Goal: Obtain resource: Download file/media

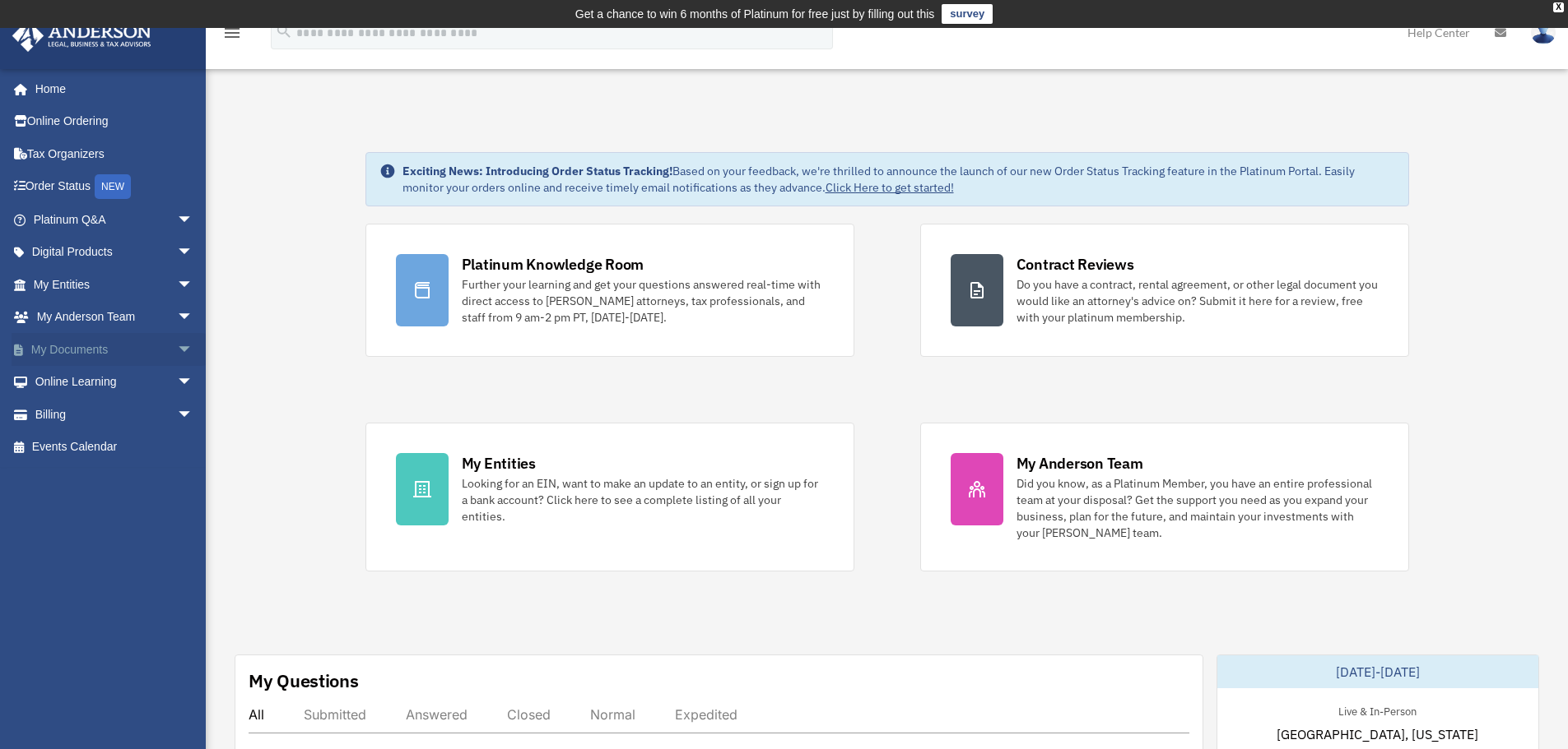
click at [114, 347] on link "My Documents arrow_drop_down" at bounding box center [114, 349] width 206 height 33
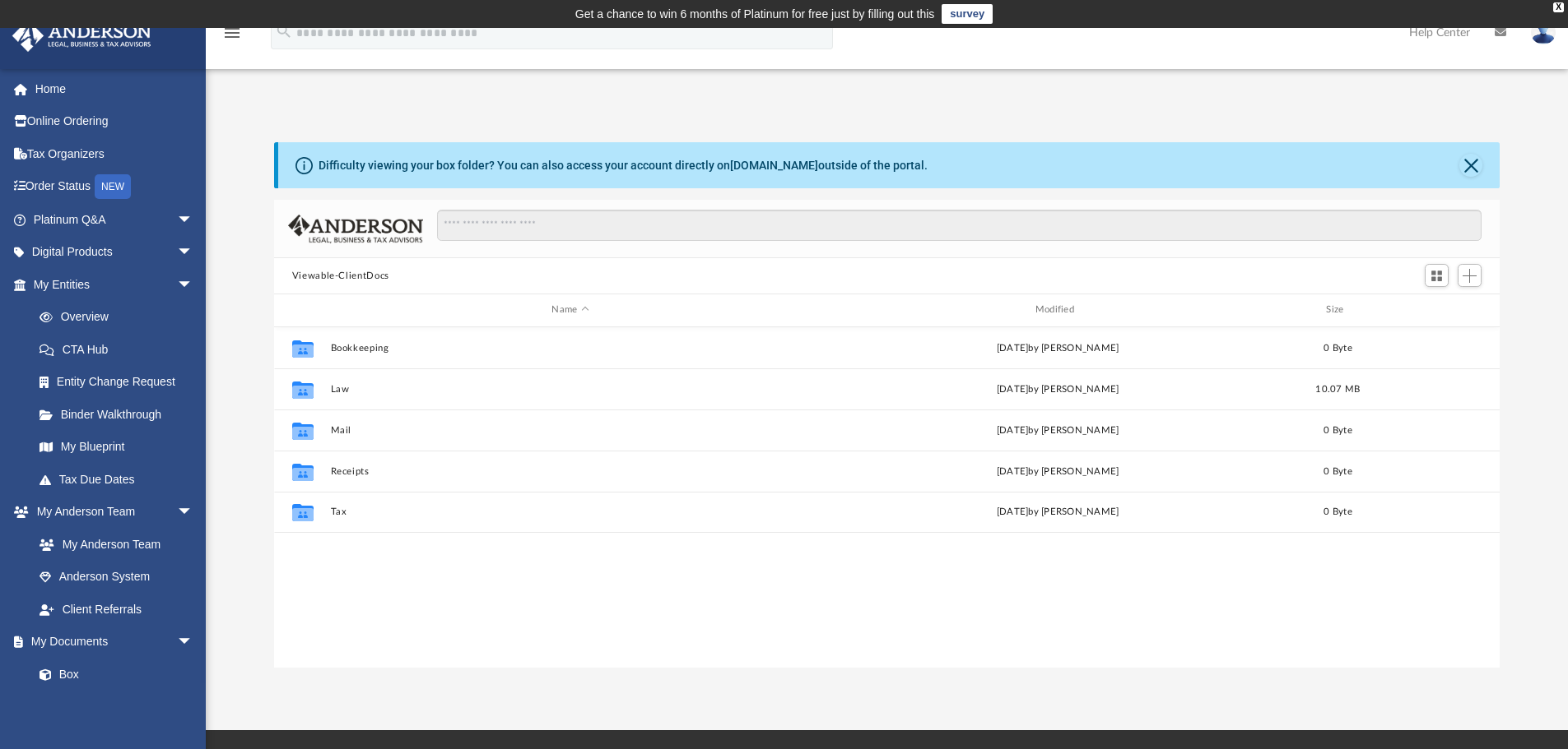
scroll to position [362, 1213]
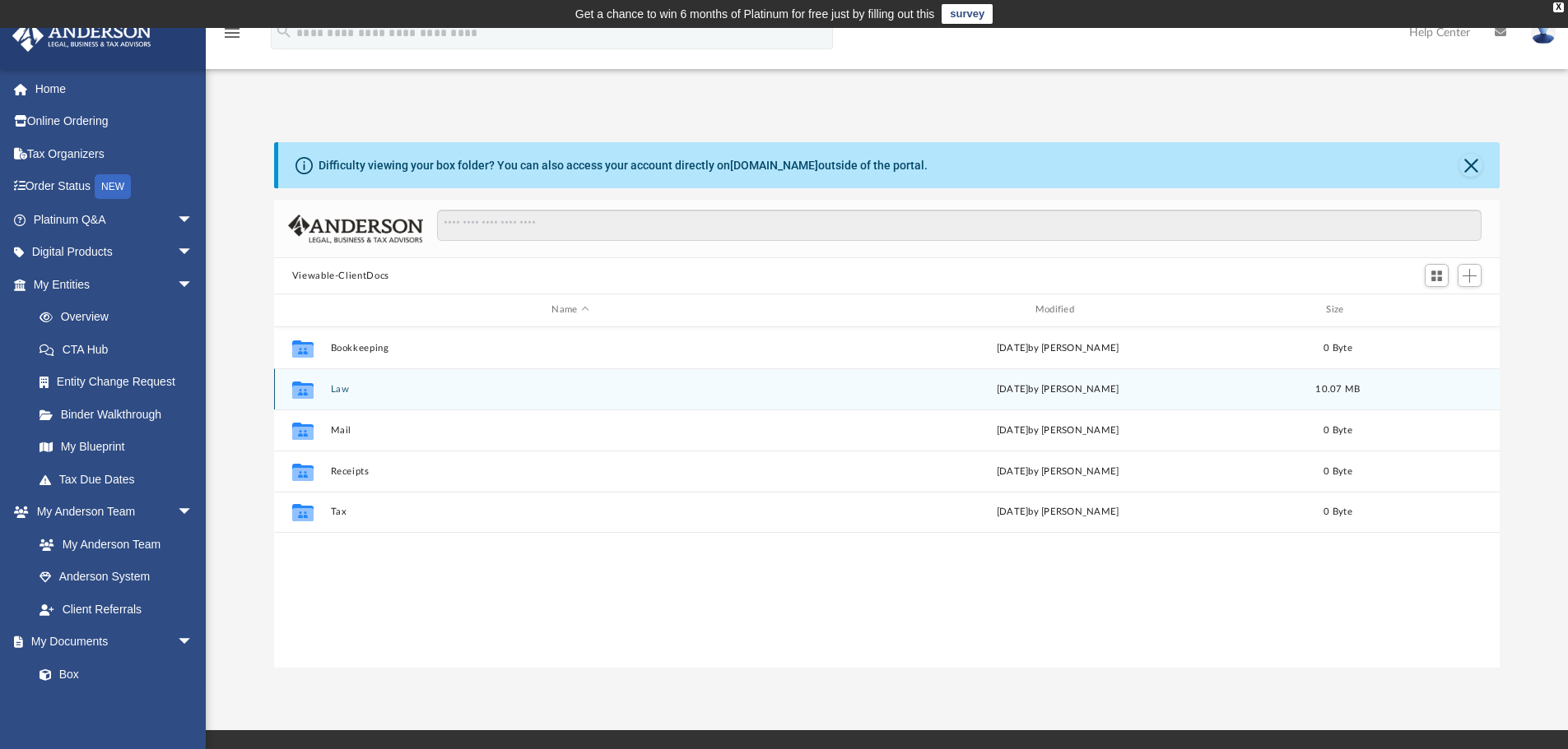
click at [597, 384] on button "Law" at bounding box center [571, 390] width 480 height 11
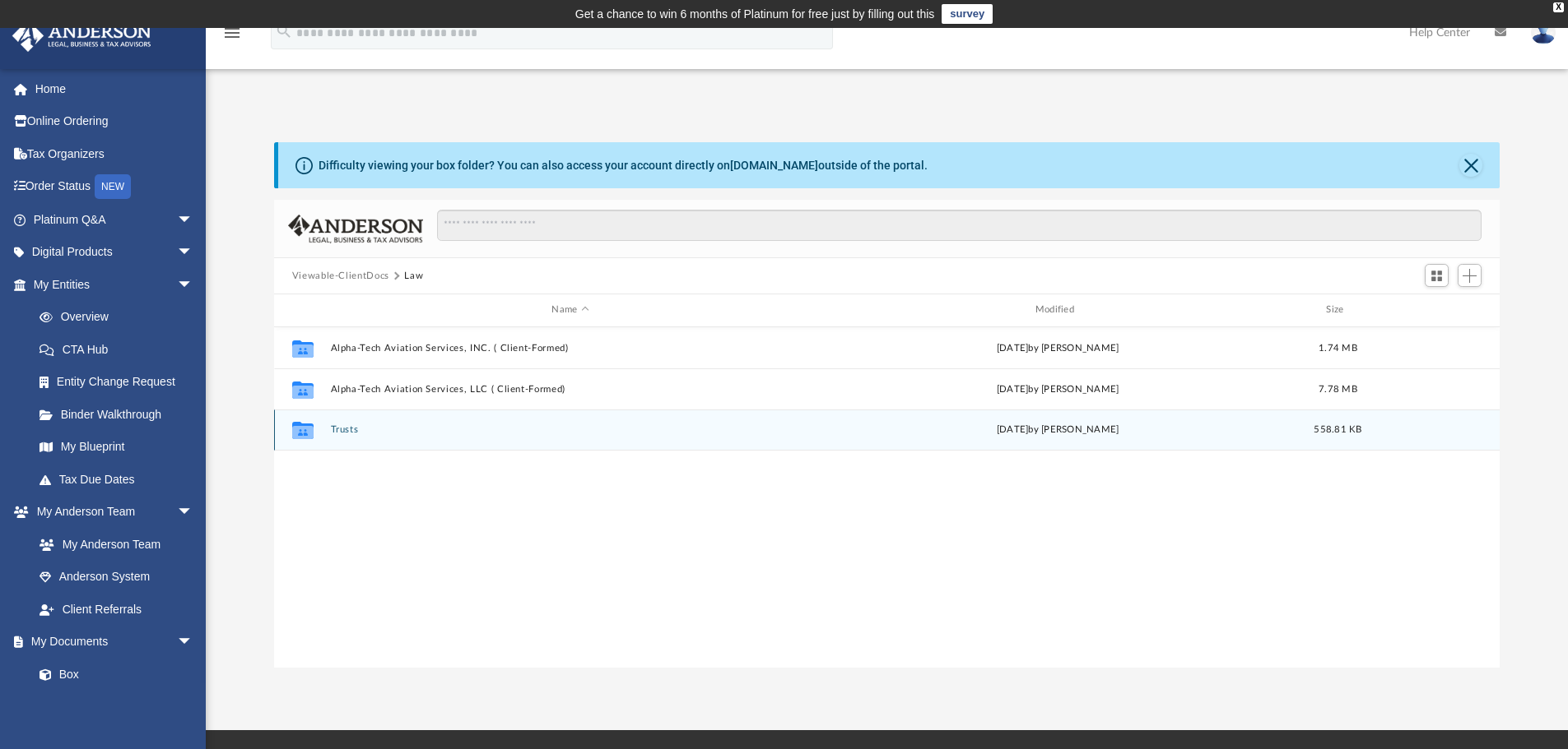
click at [591, 420] on div "Collaborated Folder Trusts [DATE] by [PERSON_NAME] 558.81 KB" at bounding box center [887, 430] width 1226 height 41
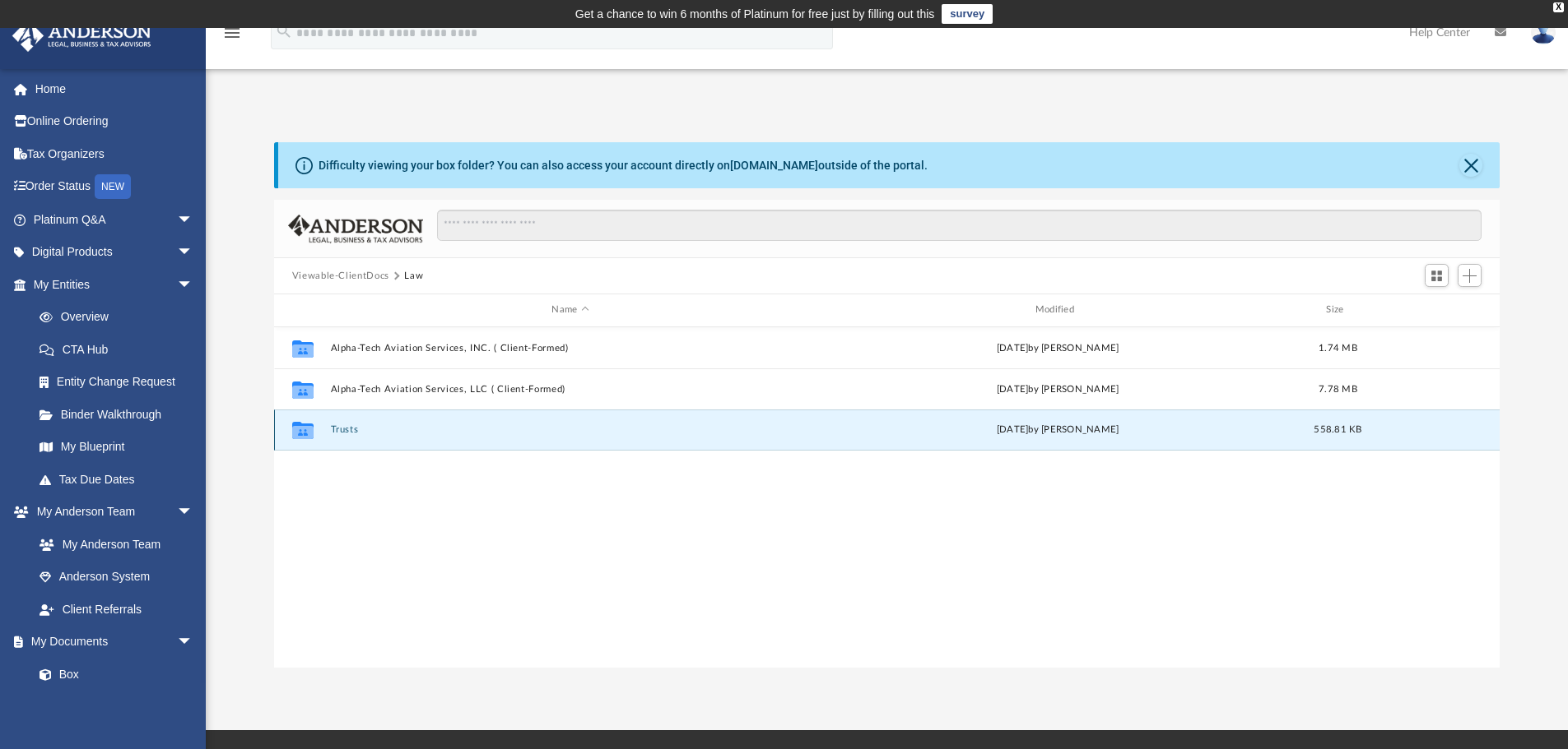
click at [590, 428] on button "Trusts" at bounding box center [571, 429] width 480 height 11
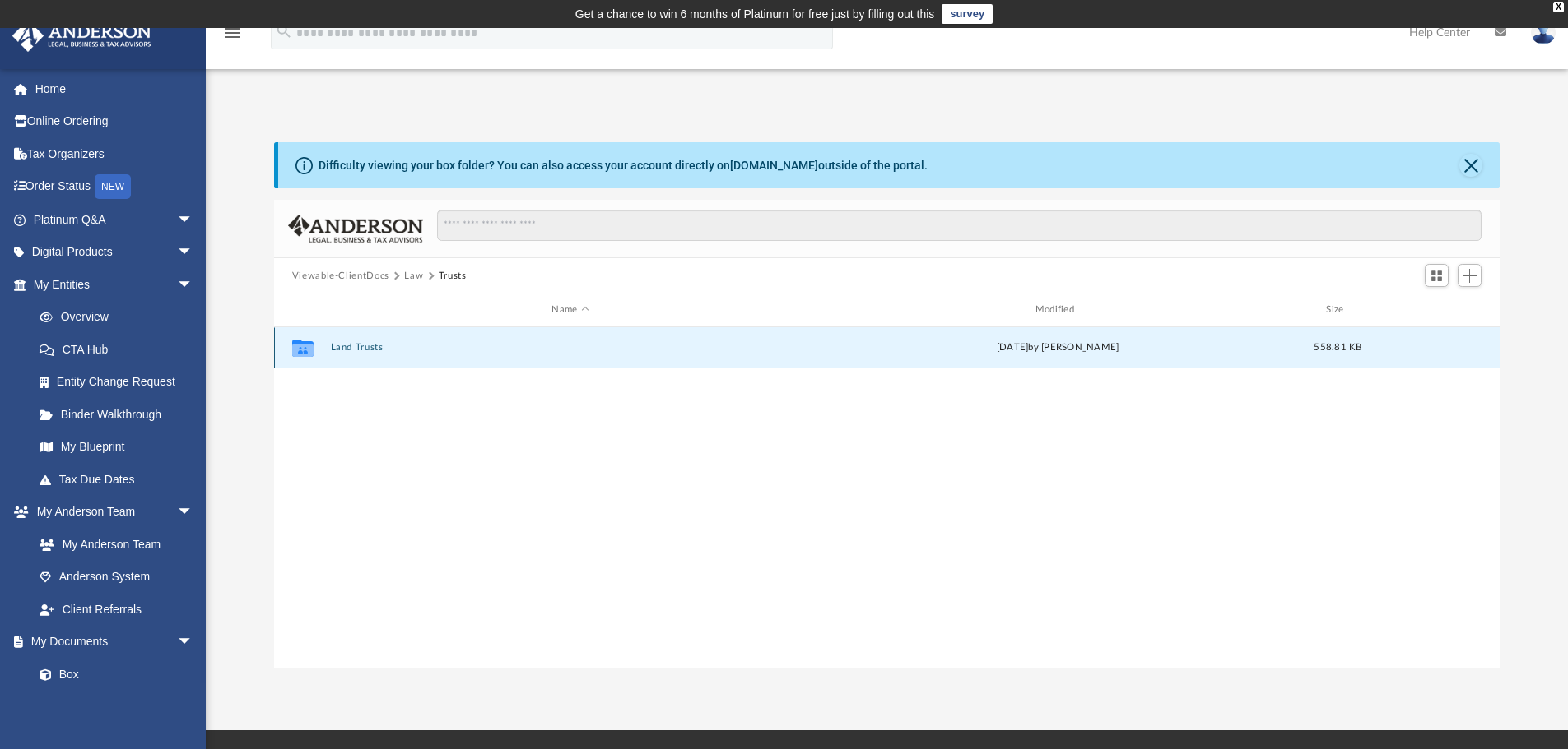
click at [595, 349] on button "Land Trusts" at bounding box center [571, 347] width 480 height 11
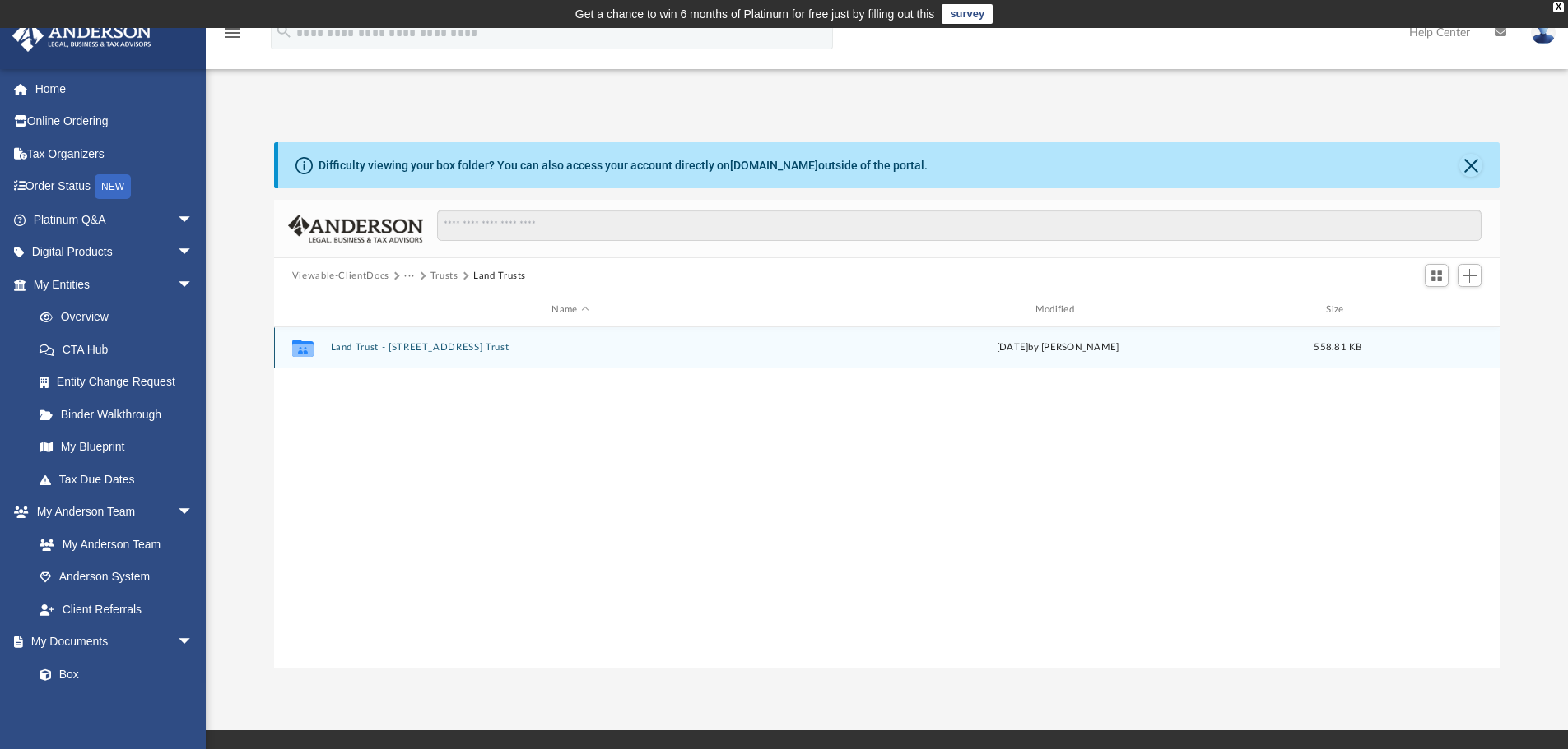
click at [595, 349] on button "Land Trust - [STREET_ADDRESS] Trust" at bounding box center [571, 347] width 480 height 11
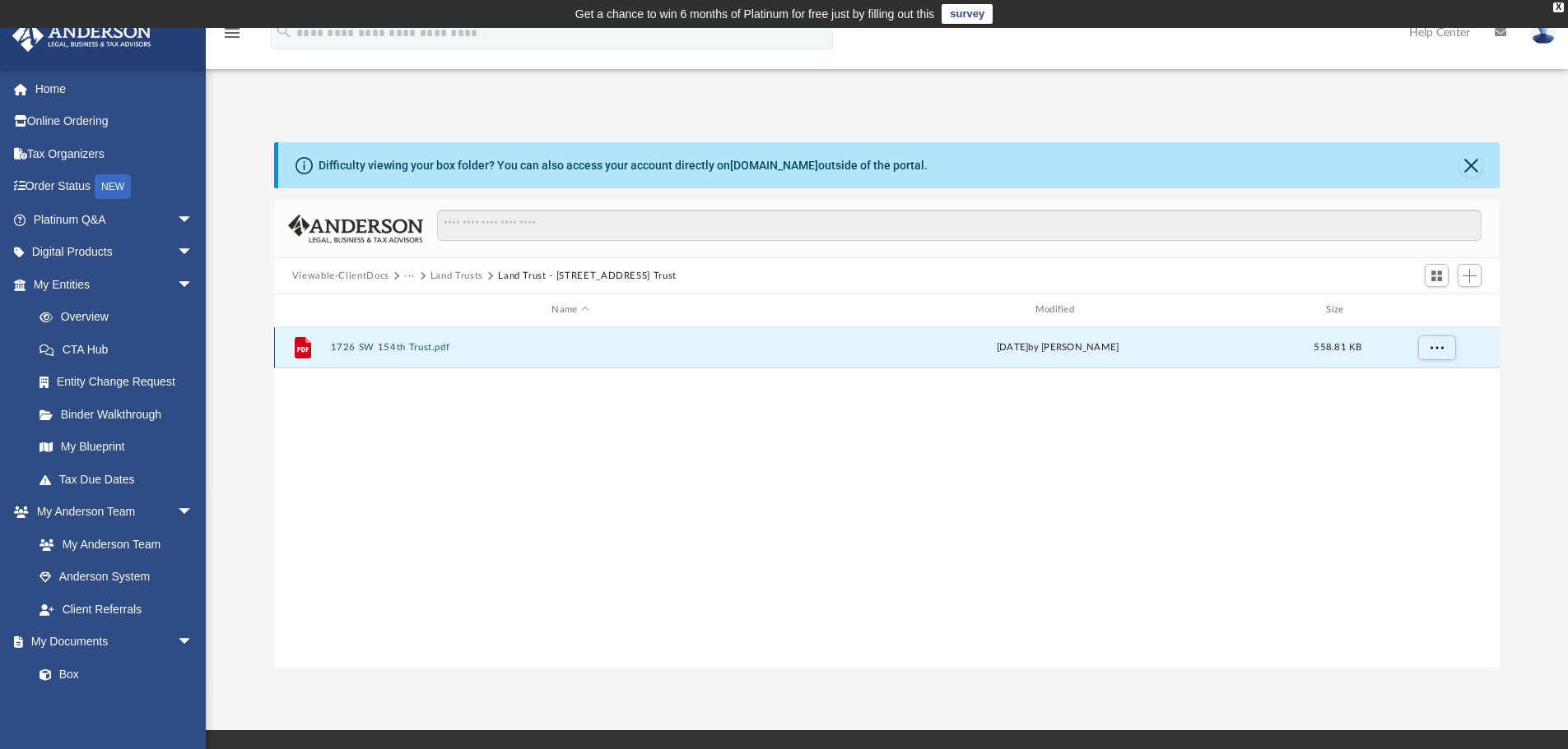
click at [595, 349] on button "1726 SW 154th Trust.pdf" at bounding box center [571, 347] width 480 height 11
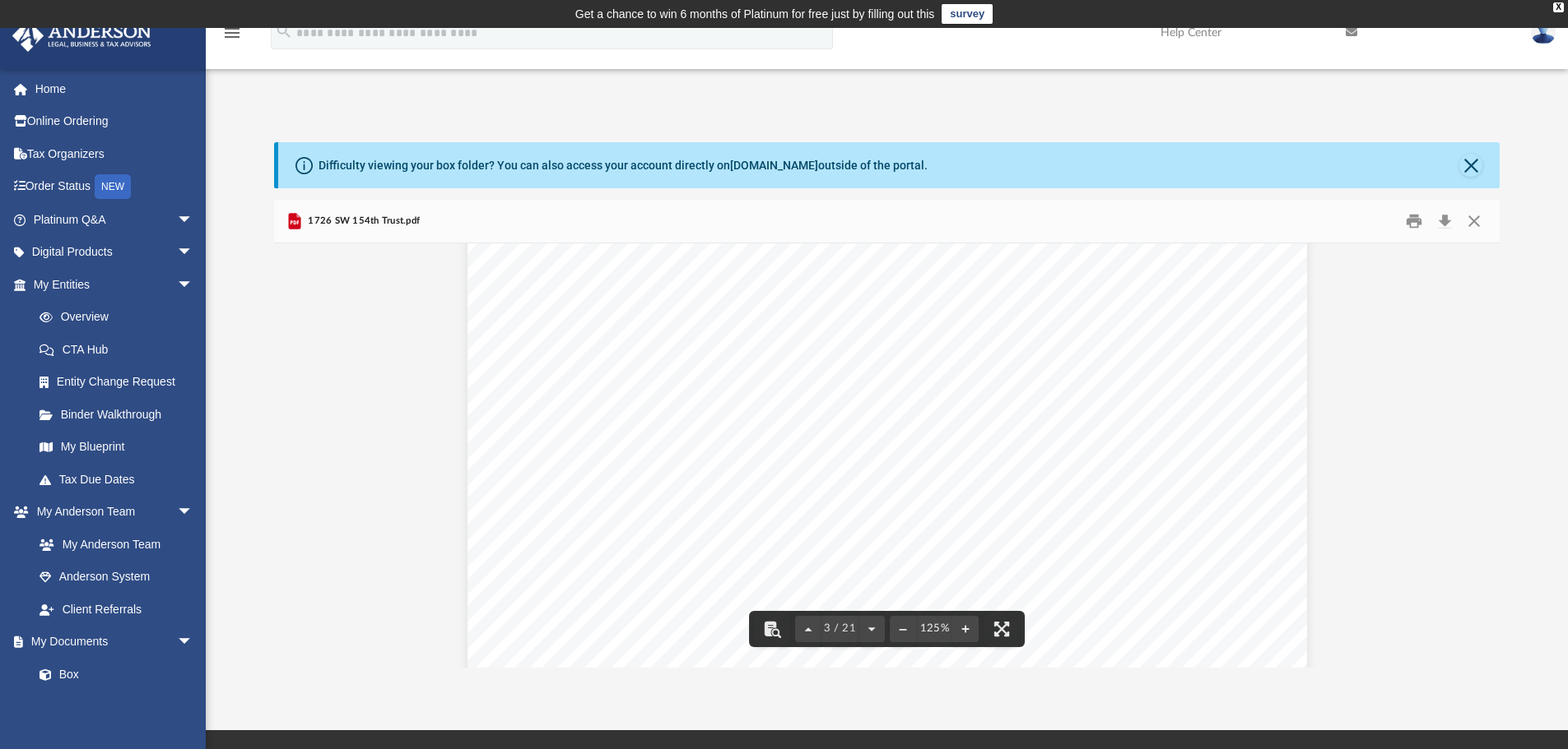
scroll to position [2670, 0]
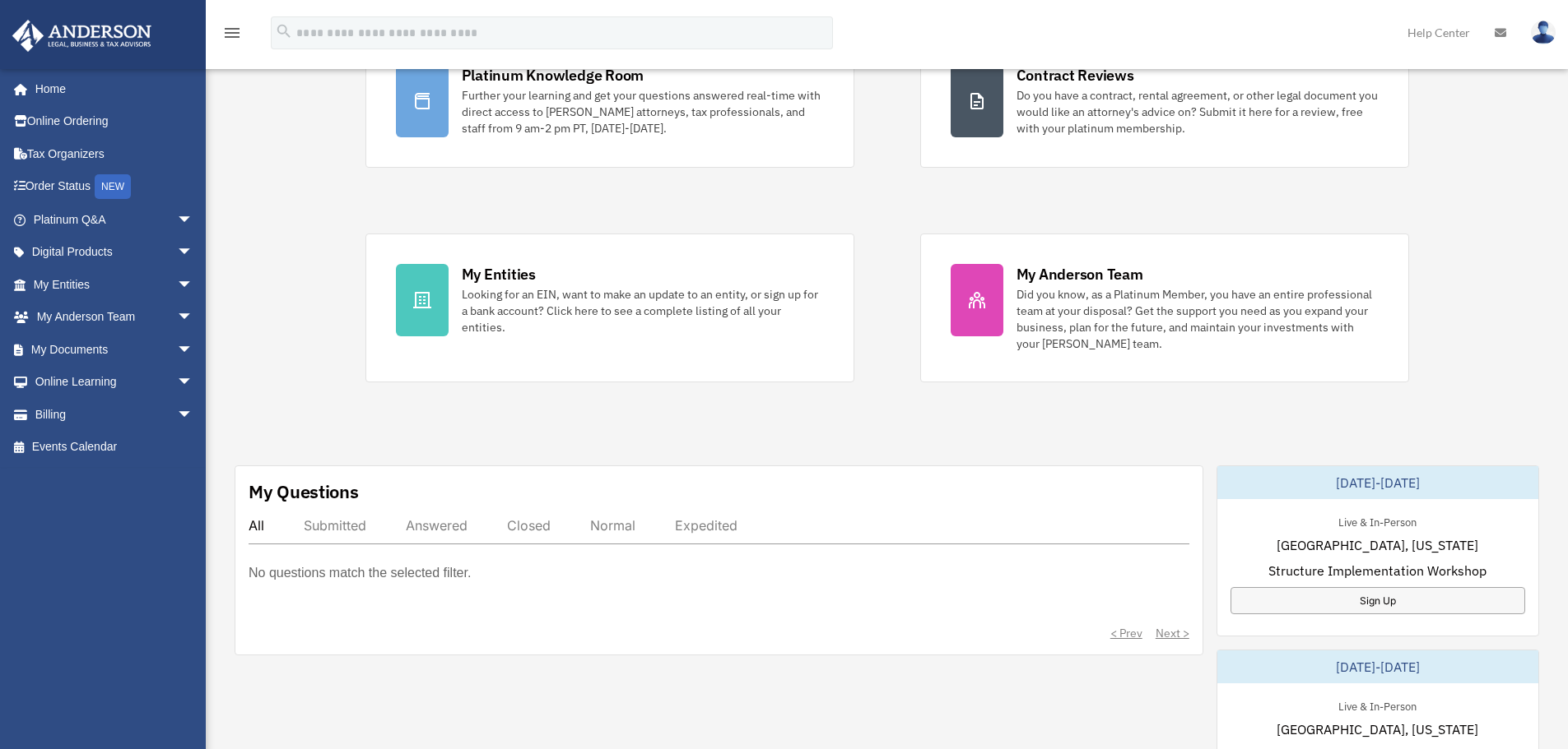
scroll to position [214, 0]
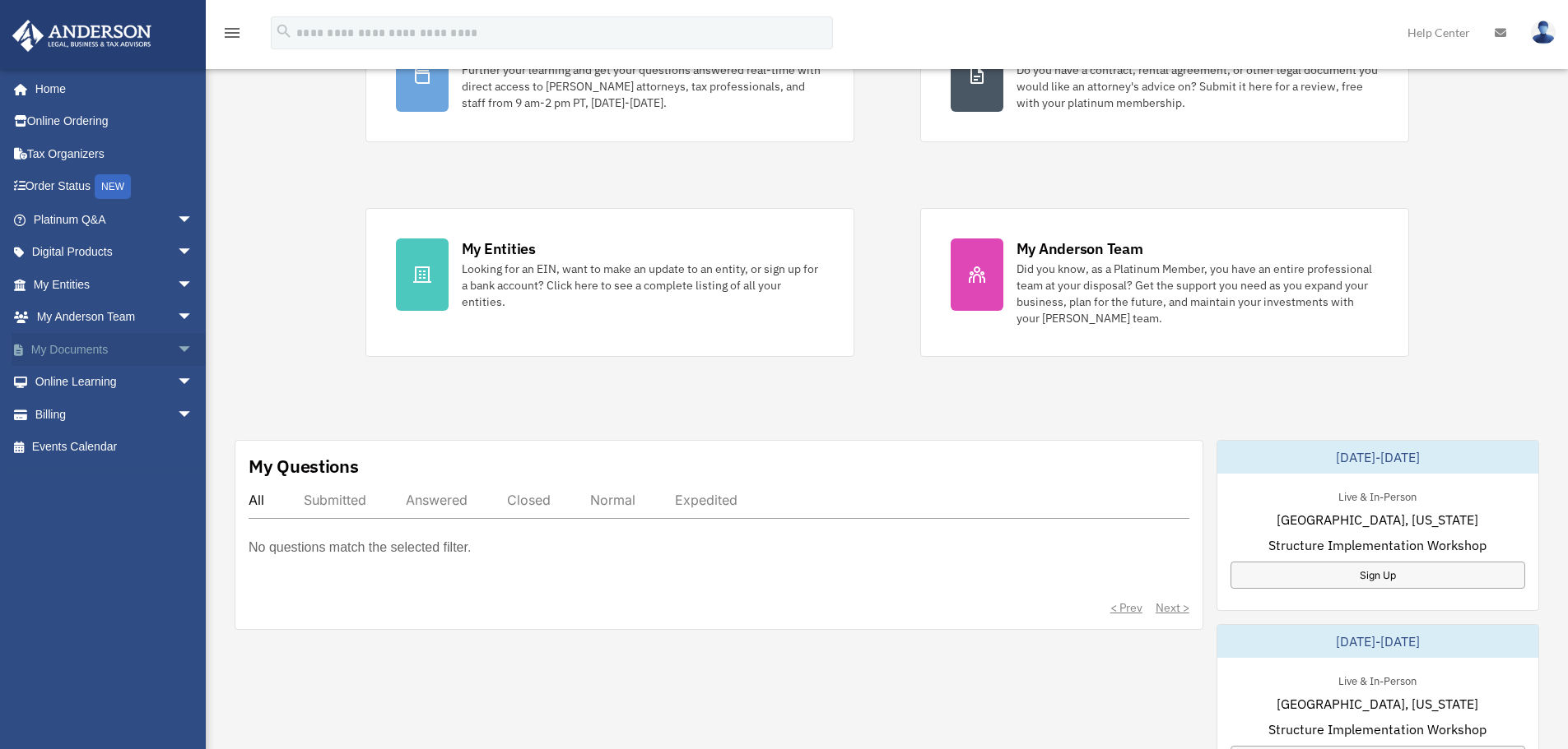
click at [65, 344] on link "My Documents arrow_drop_down" at bounding box center [114, 349] width 206 height 33
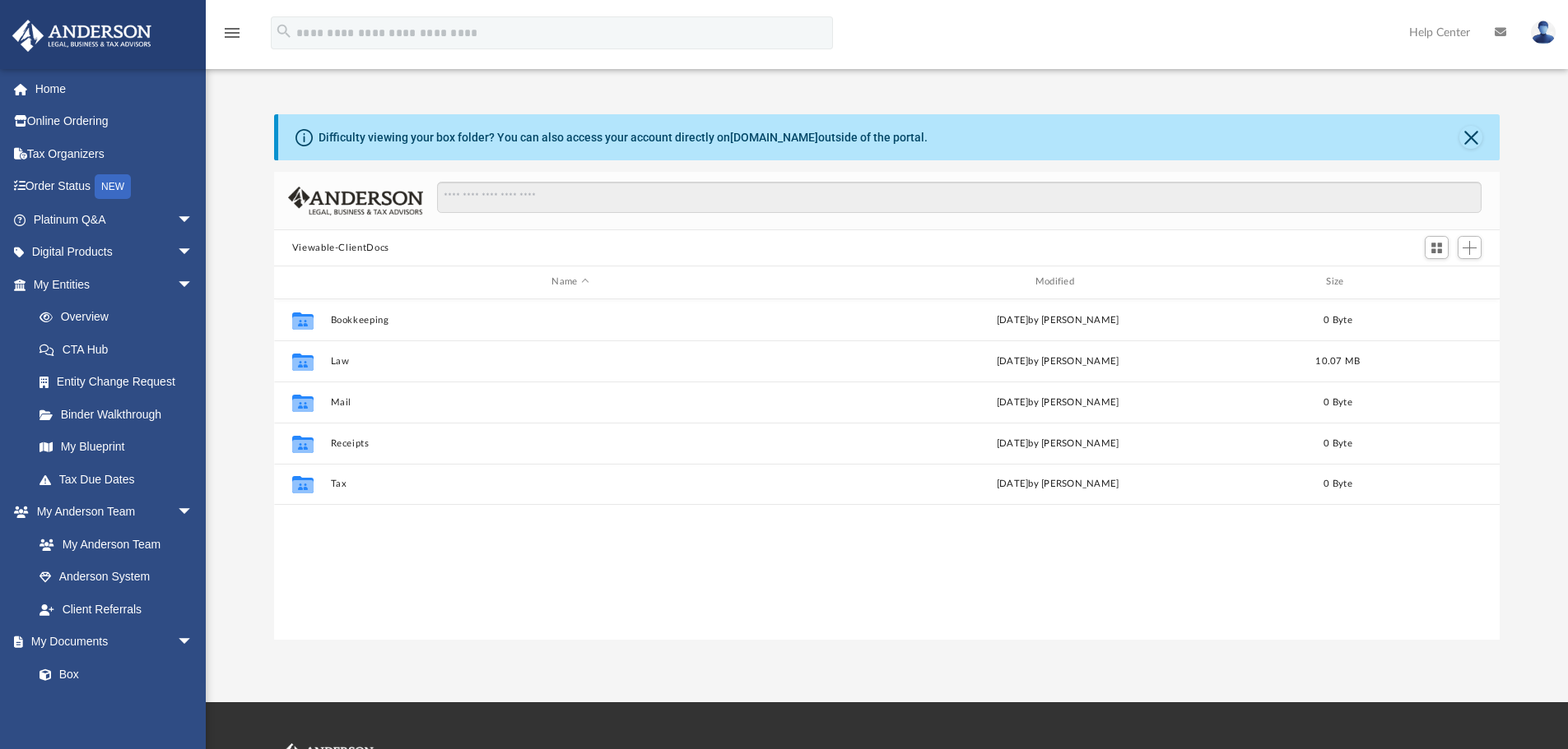
scroll to position [362, 1213]
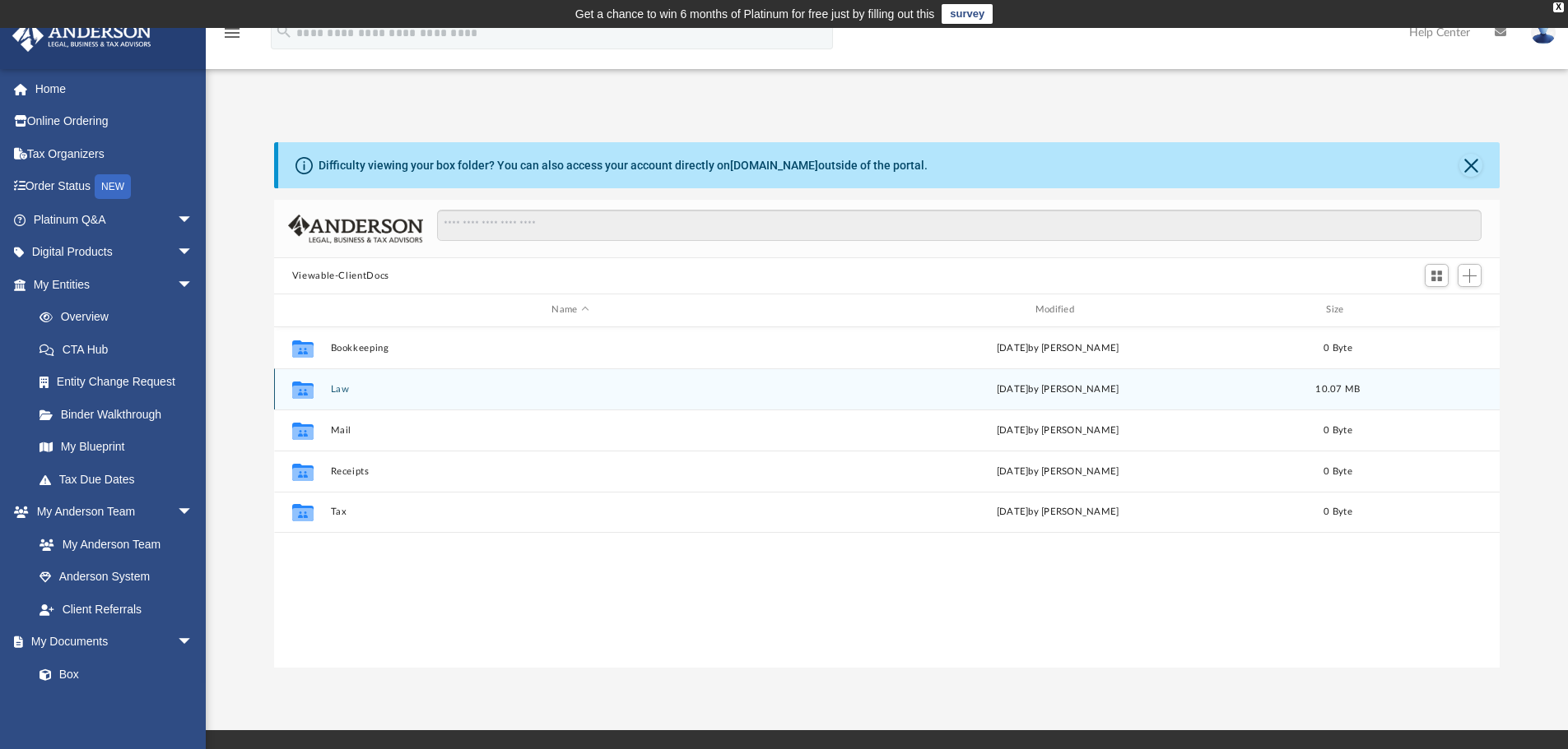
click at [647, 375] on div "Collaborated Folder Law [DATE] by [PERSON_NAME] 10.07 MB" at bounding box center [887, 389] width 1226 height 41
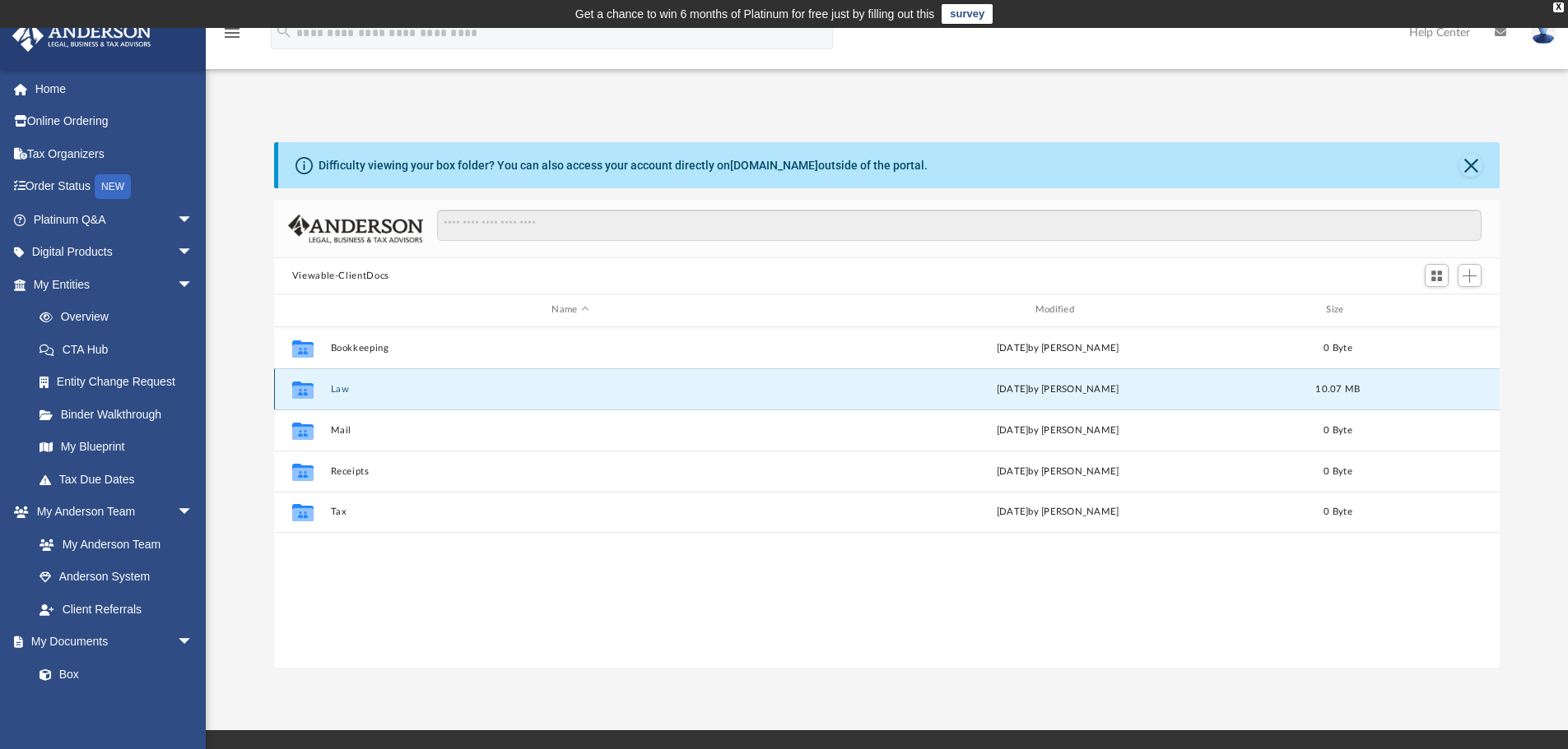
click at [644, 389] on button "Law" at bounding box center [571, 390] width 480 height 11
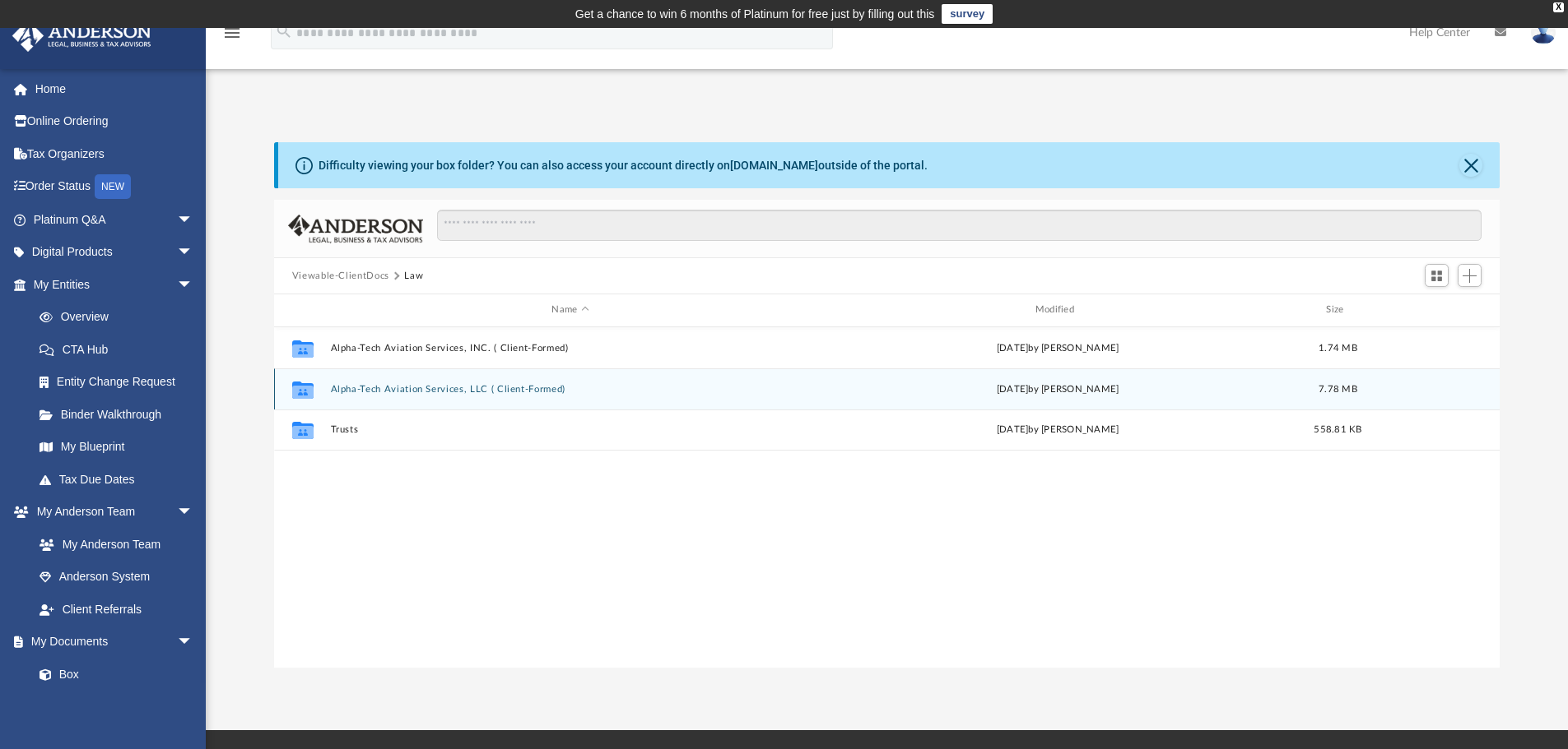
click at [644, 389] on button "Alpha-Tech Aviation Services, LLC ( Client-Formed)" at bounding box center [571, 390] width 480 height 11
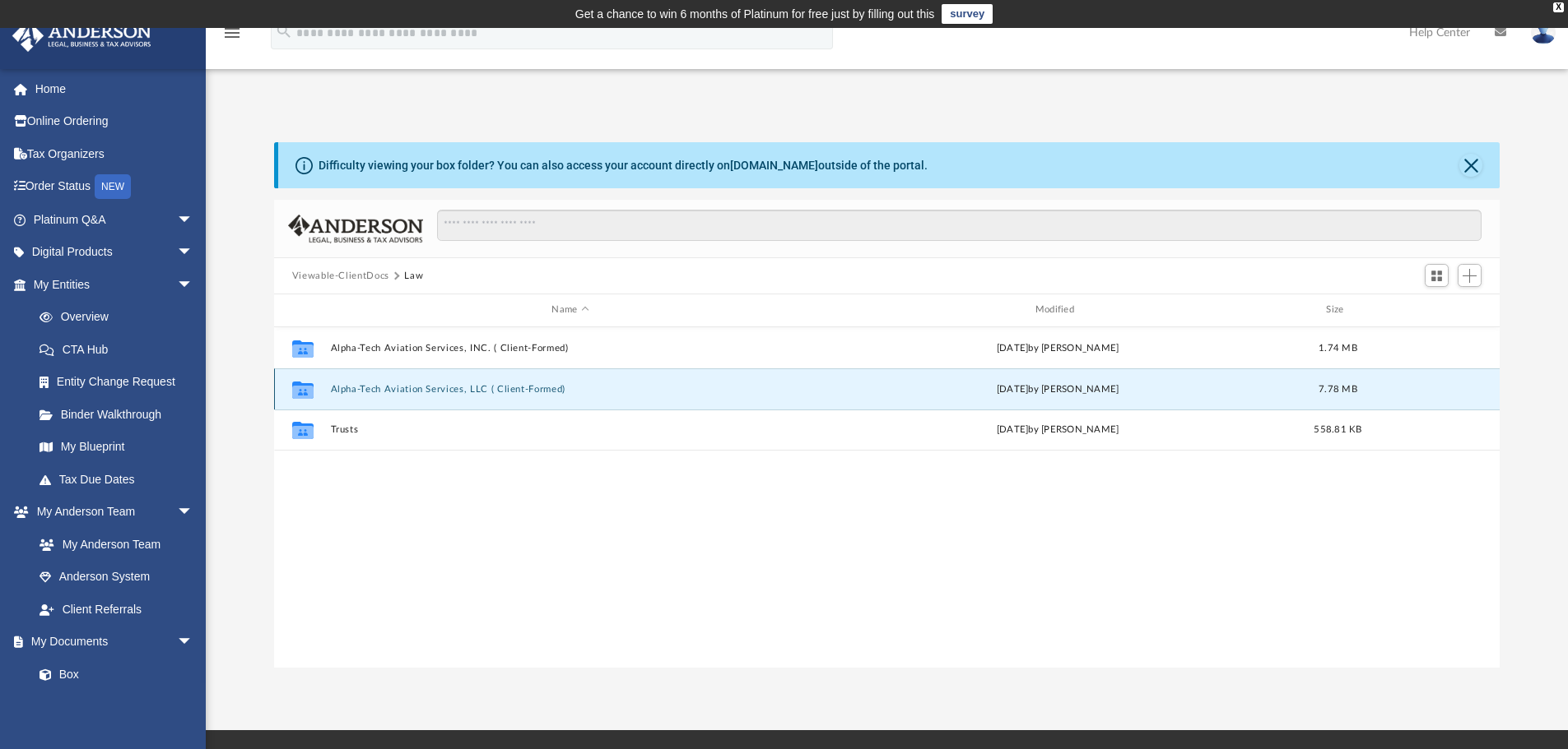
click at [644, 389] on button "Alpha-Tech Aviation Services, LLC ( Client-Formed)" at bounding box center [571, 390] width 480 height 11
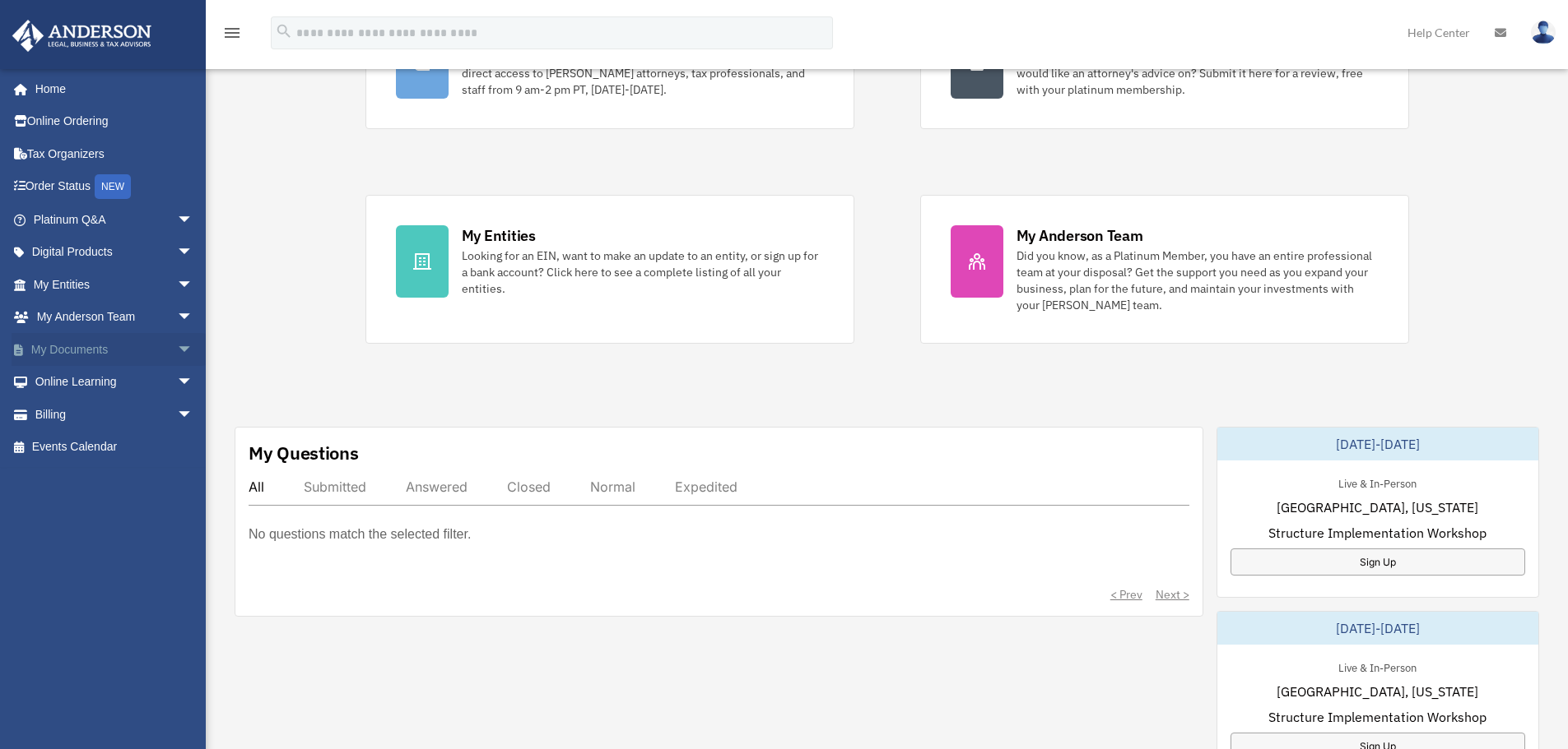
click at [64, 344] on link "My Documents arrow_drop_down" at bounding box center [114, 349] width 206 height 33
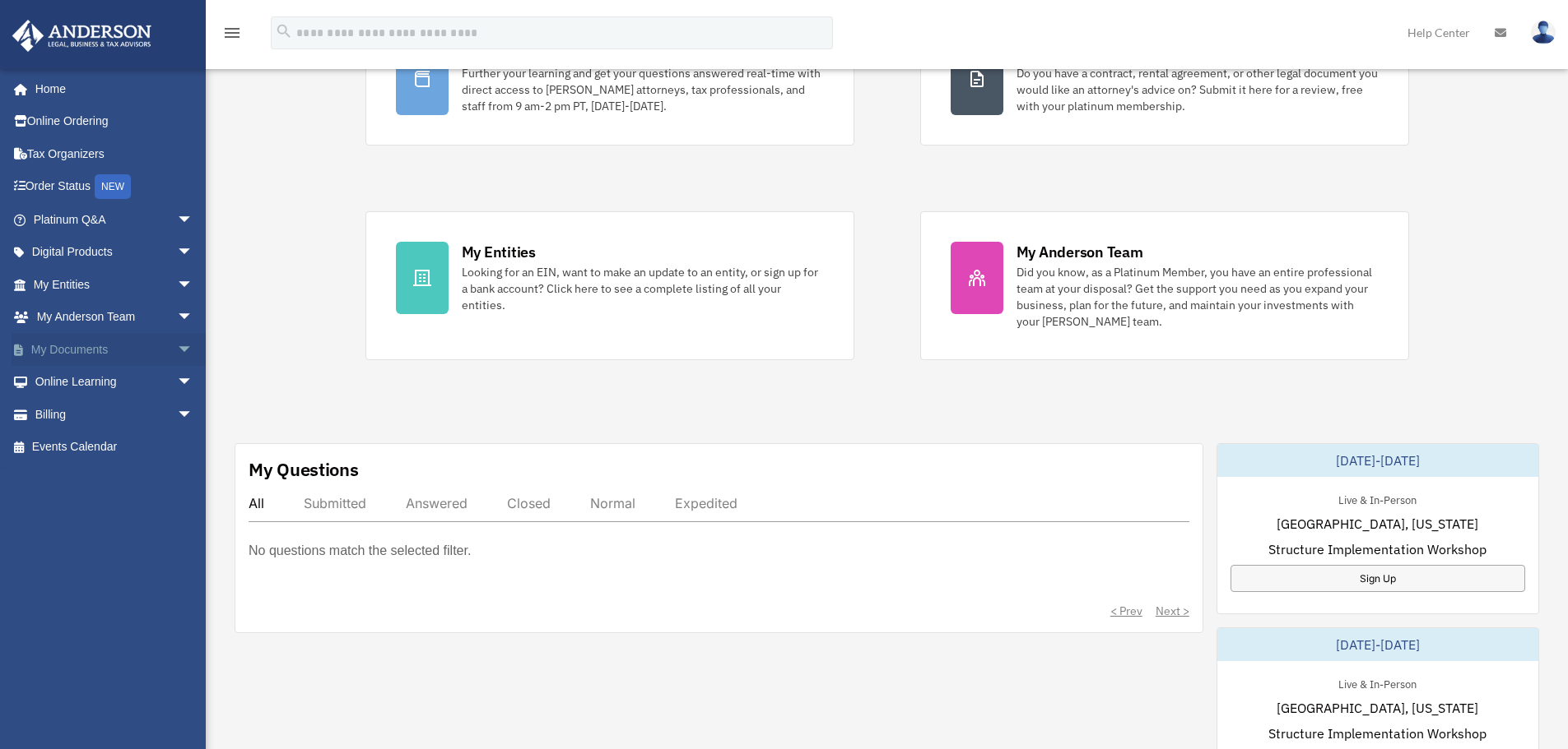
scroll to position [214, 0]
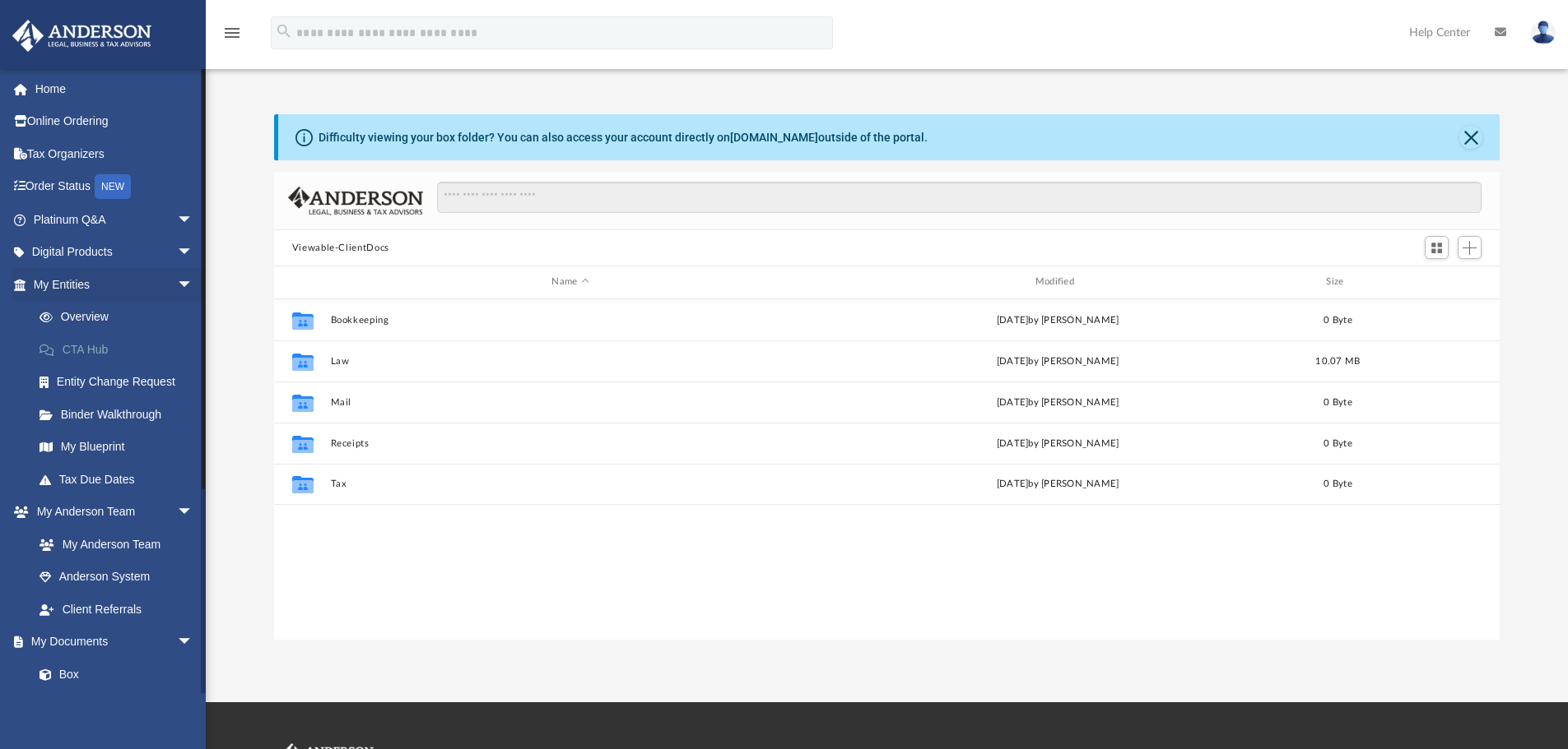
scroll to position [362, 1213]
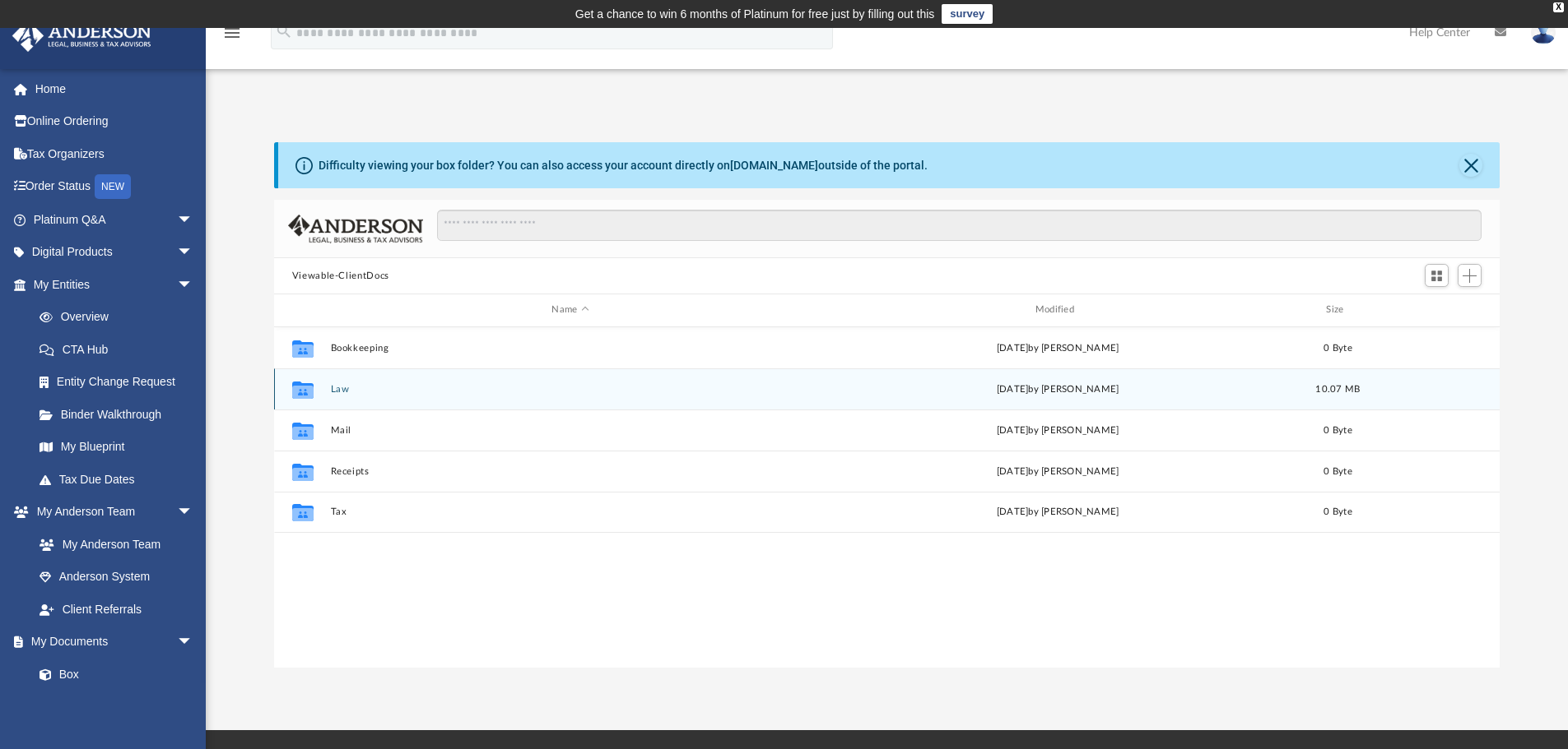
click at [433, 399] on div "Collaborated Folder Law [DATE] by [PERSON_NAME] 10.07 MB" at bounding box center [887, 389] width 1226 height 41
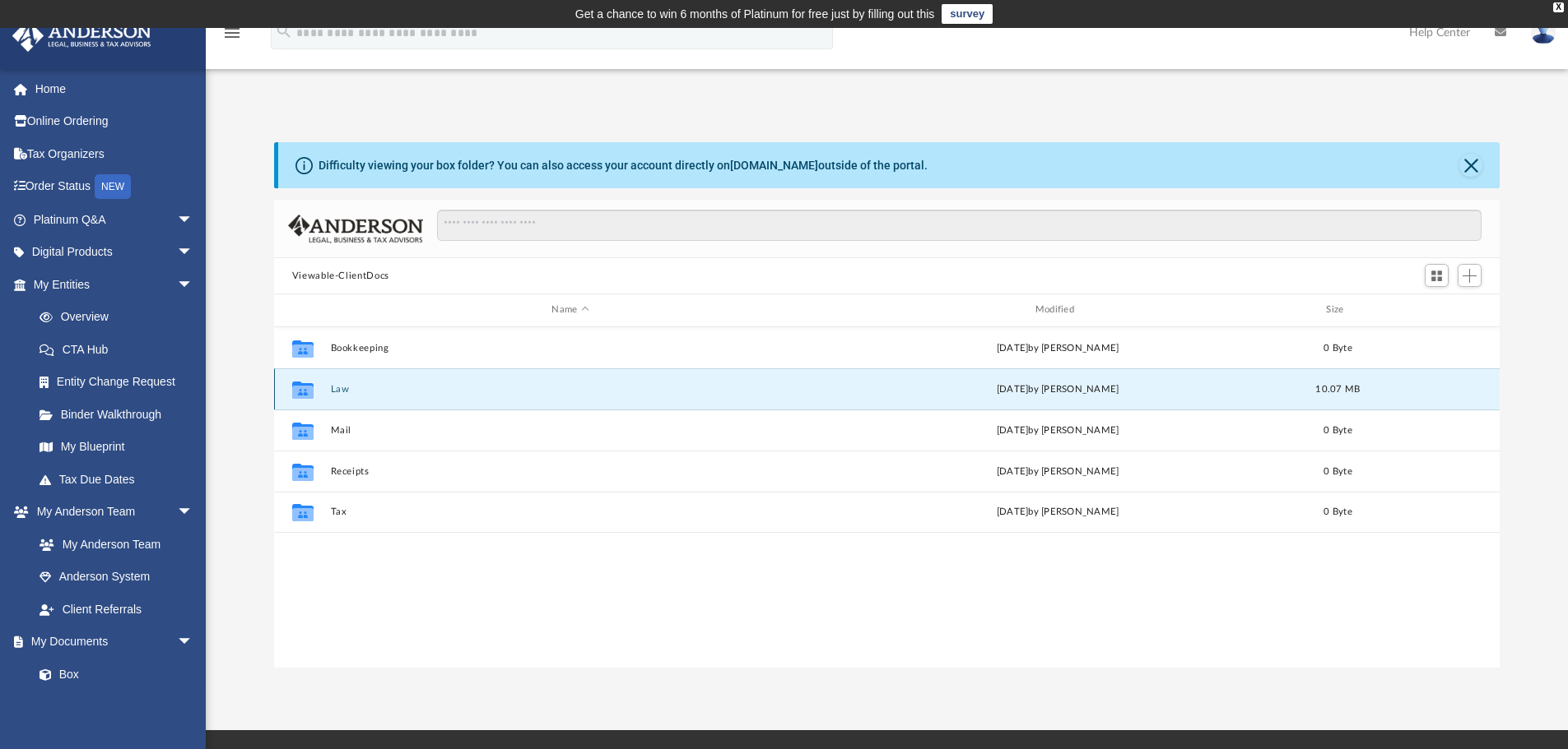
click at [433, 399] on div "Collaborated Folder Law [DATE] by [PERSON_NAME] 10.07 MB" at bounding box center [887, 389] width 1226 height 41
click at [460, 392] on button "Law" at bounding box center [571, 390] width 480 height 11
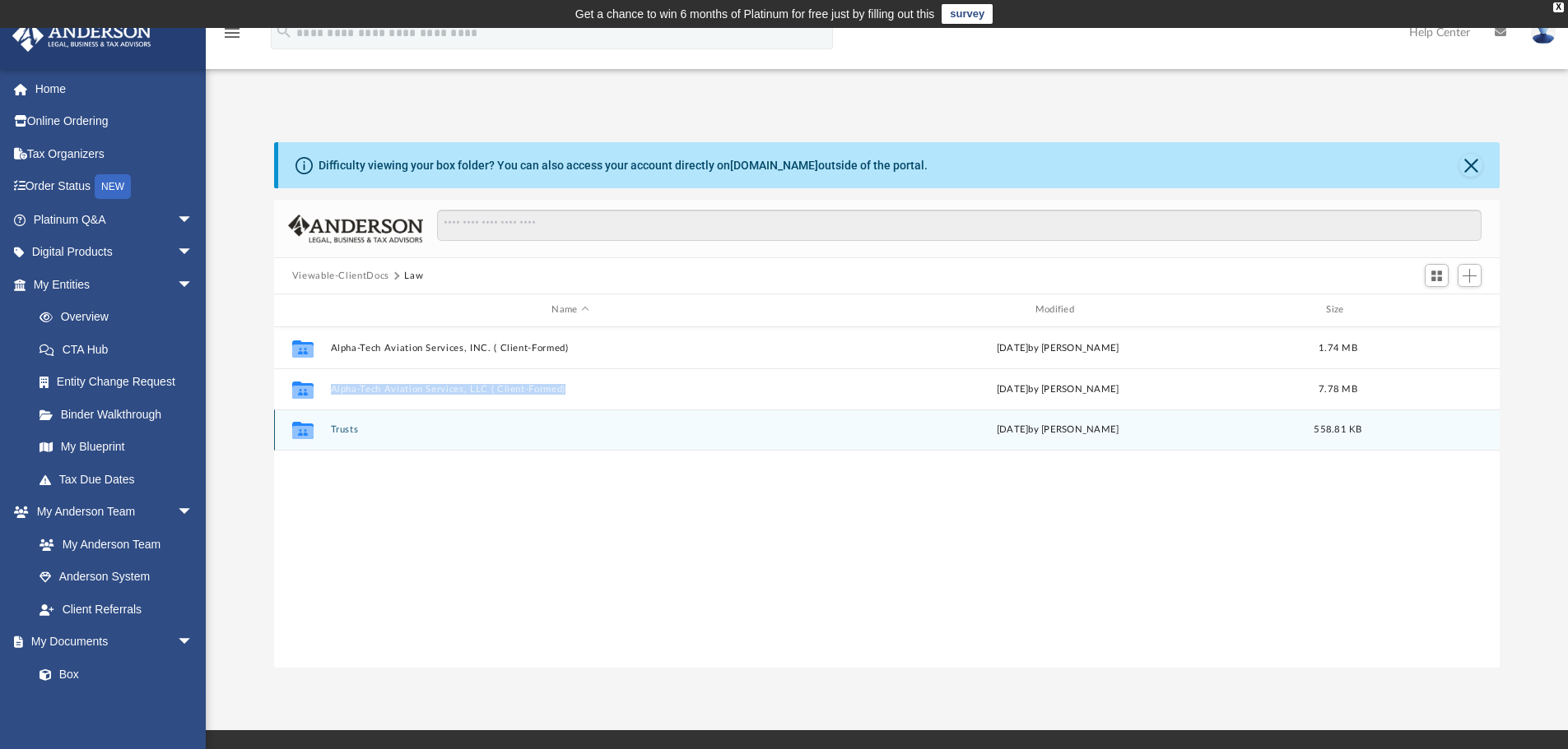
click at [461, 434] on button "Trusts" at bounding box center [571, 429] width 480 height 11
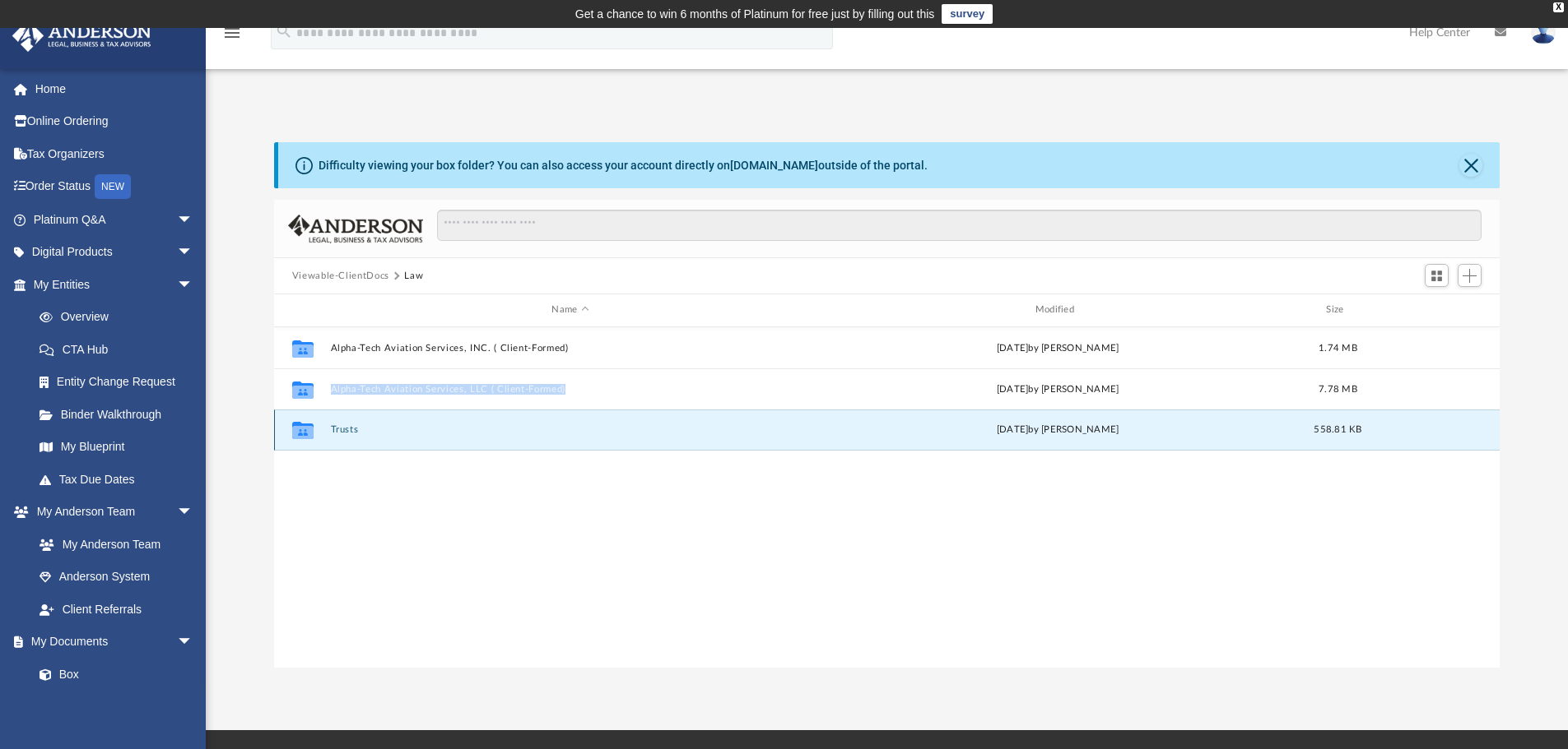
click at [461, 434] on button "Trusts" at bounding box center [571, 429] width 480 height 11
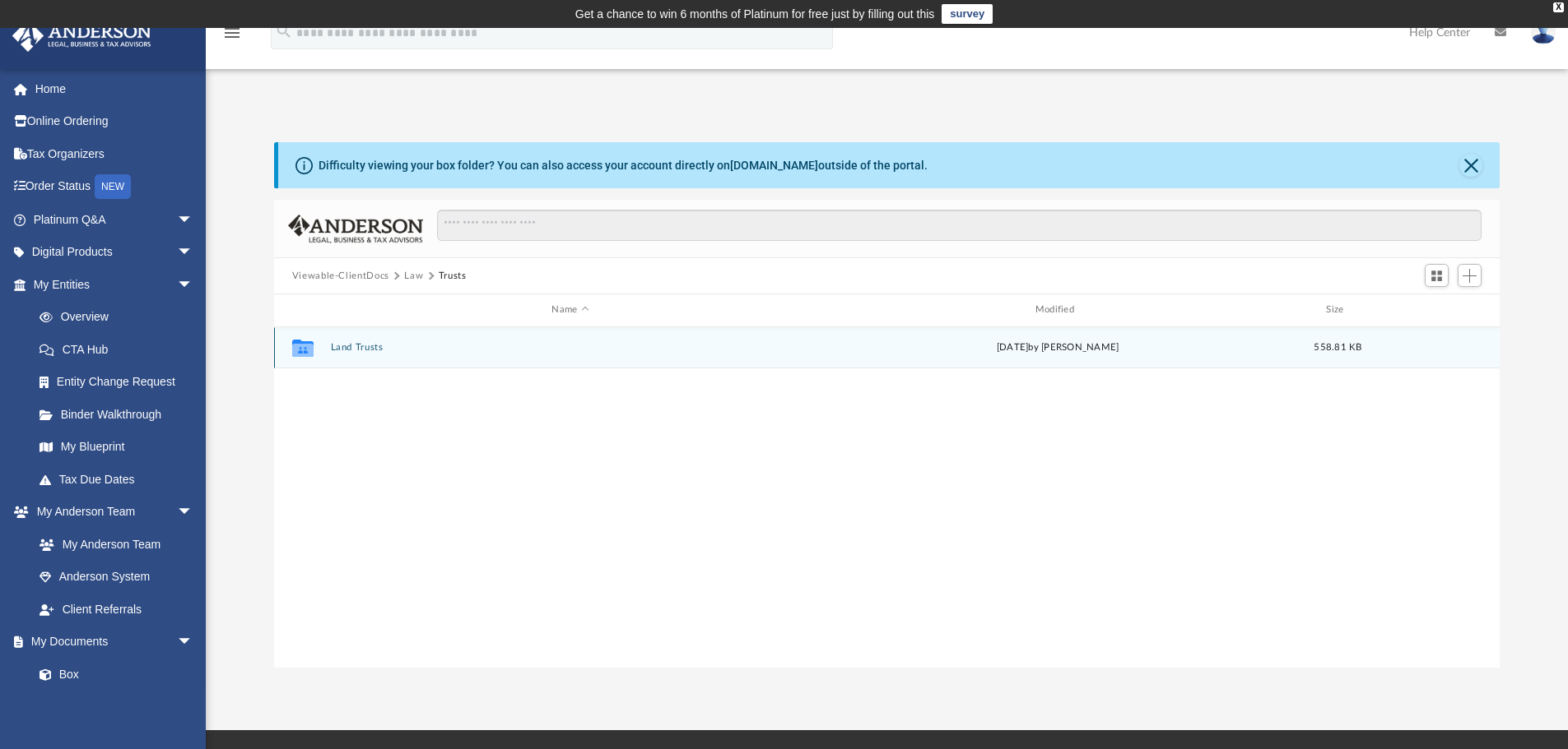
click at [446, 346] on button "Land Trusts" at bounding box center [571, 347] width 480 height 11
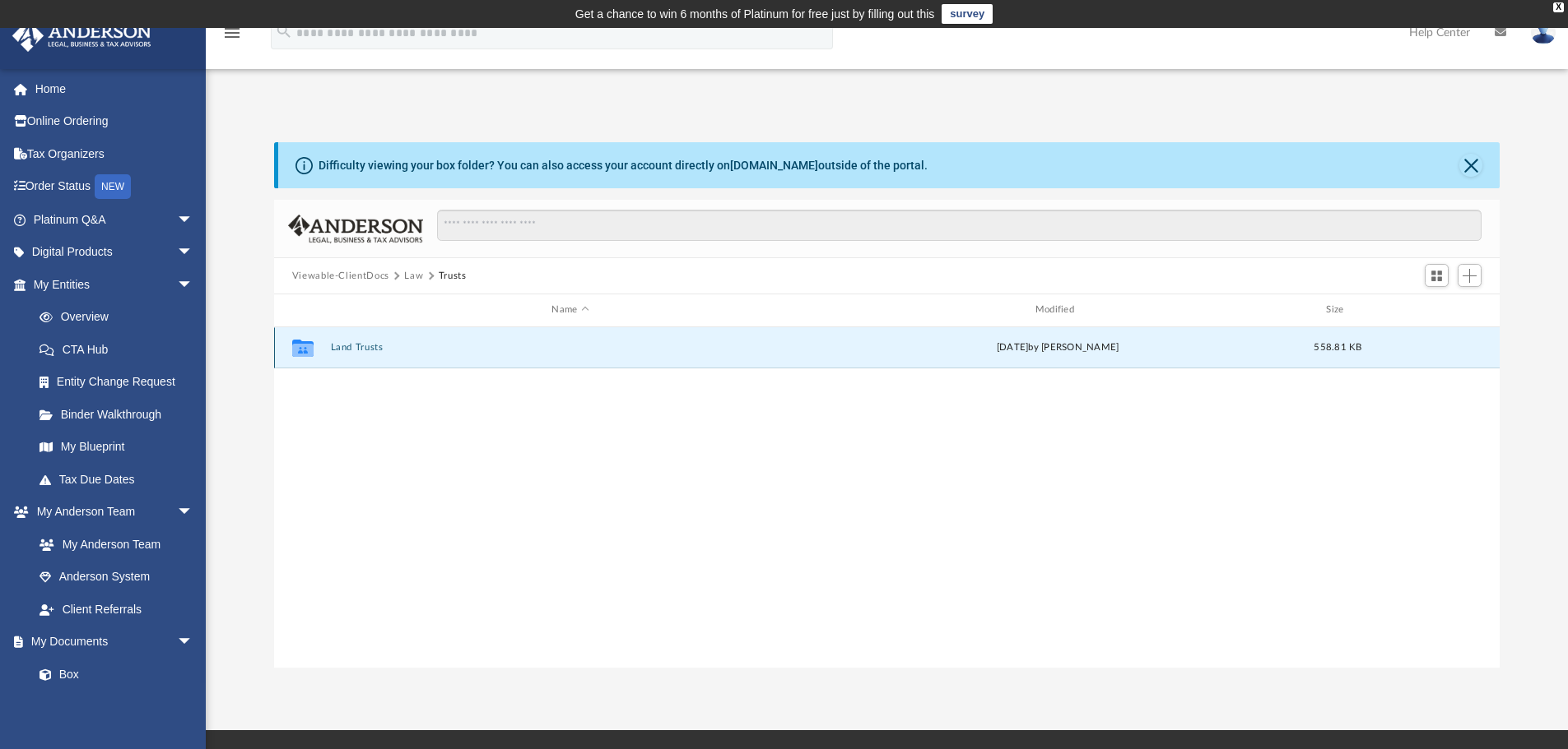
click at [446, 346] on button "Land Trusts" at bounding box center [571, 347] width 480 height 11
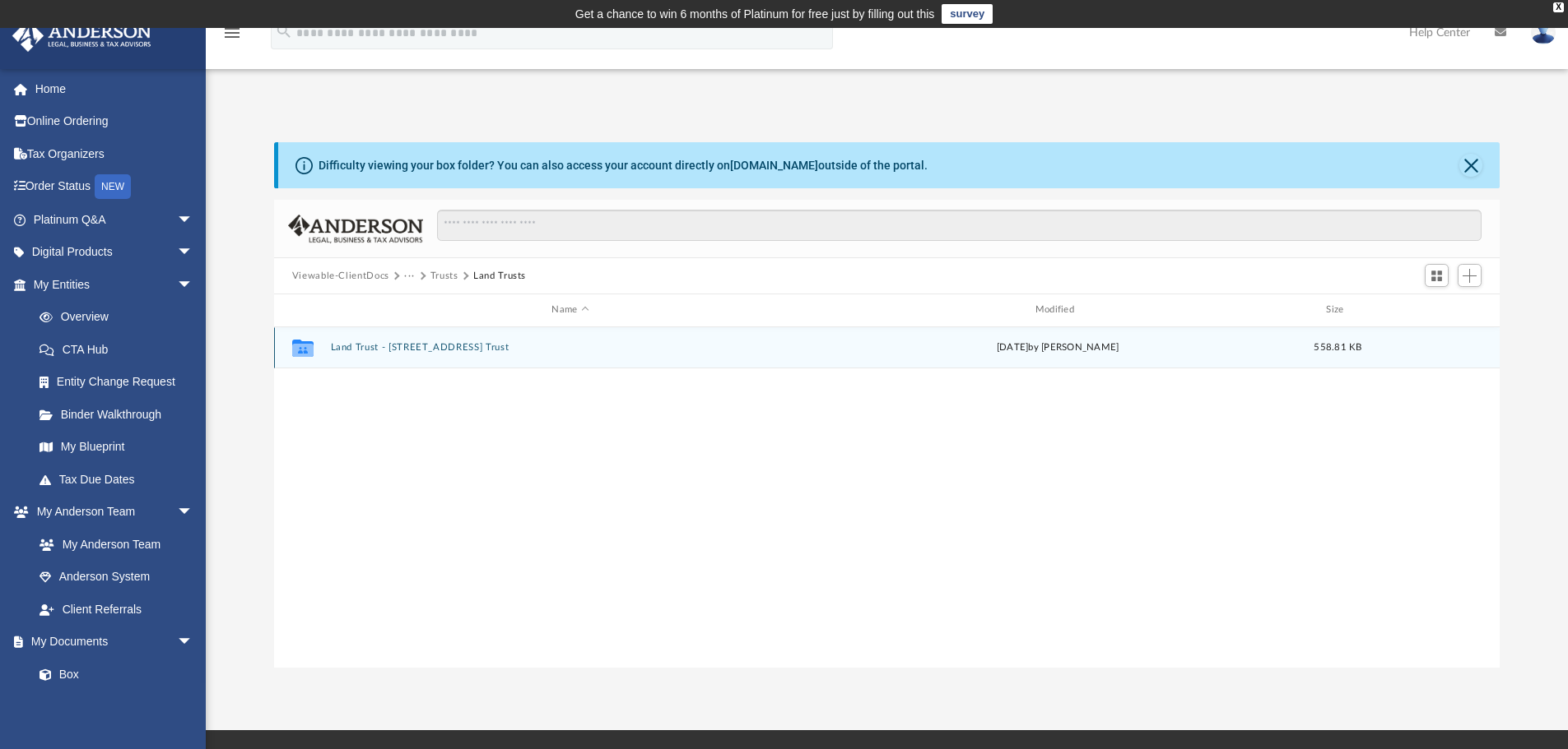
click at [502, 353] on button "Land Trust - [STREET_ADDRESS] Trust" at bounding box center [571, 347] width 480 height 11
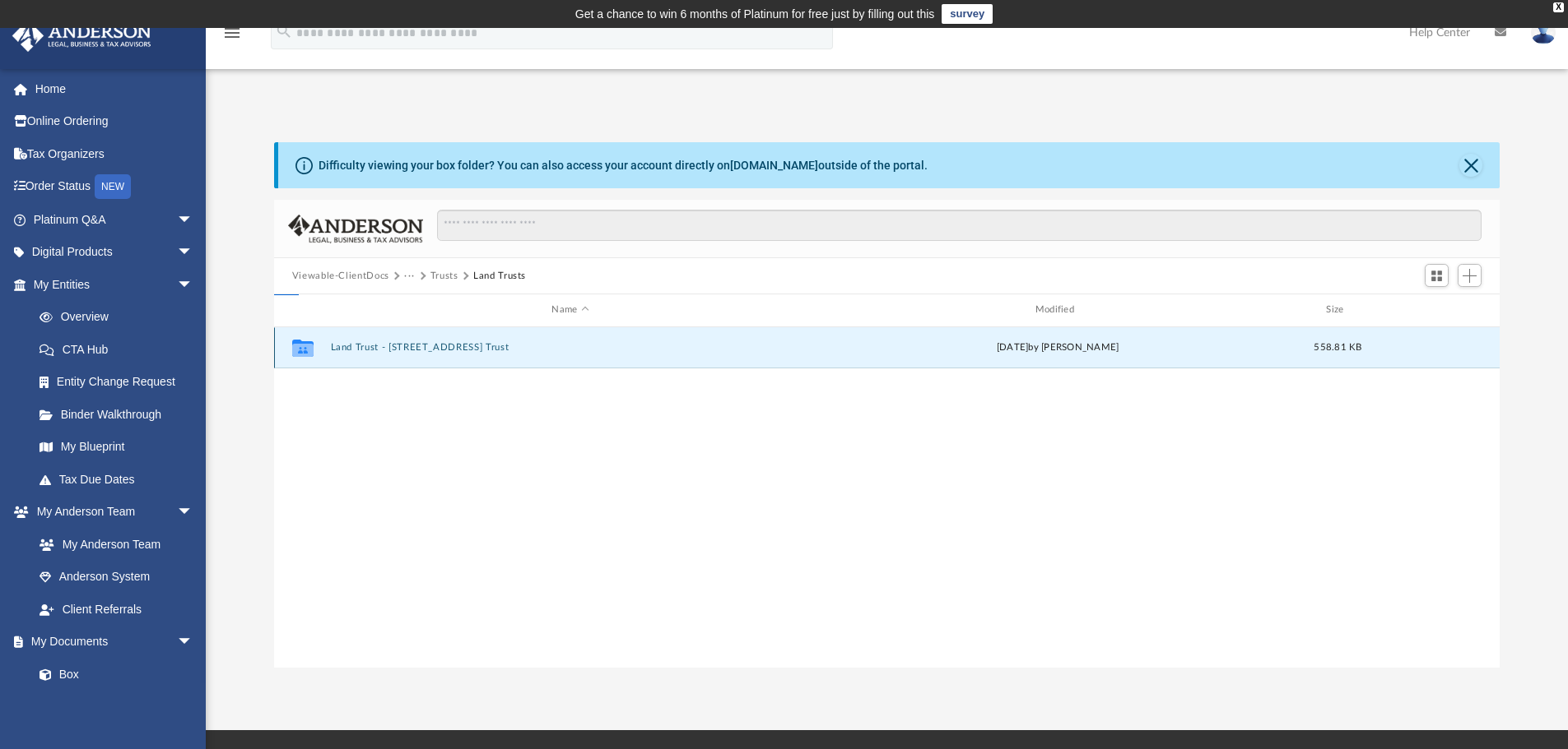
click at [502, 353] on button "Land Trust - [STREET_ADDRESS] Trust" at bounding box center [571, 347] width 480 height 11
